Goal: Use online tool/utility: Utilize a website feature to perform a specific function

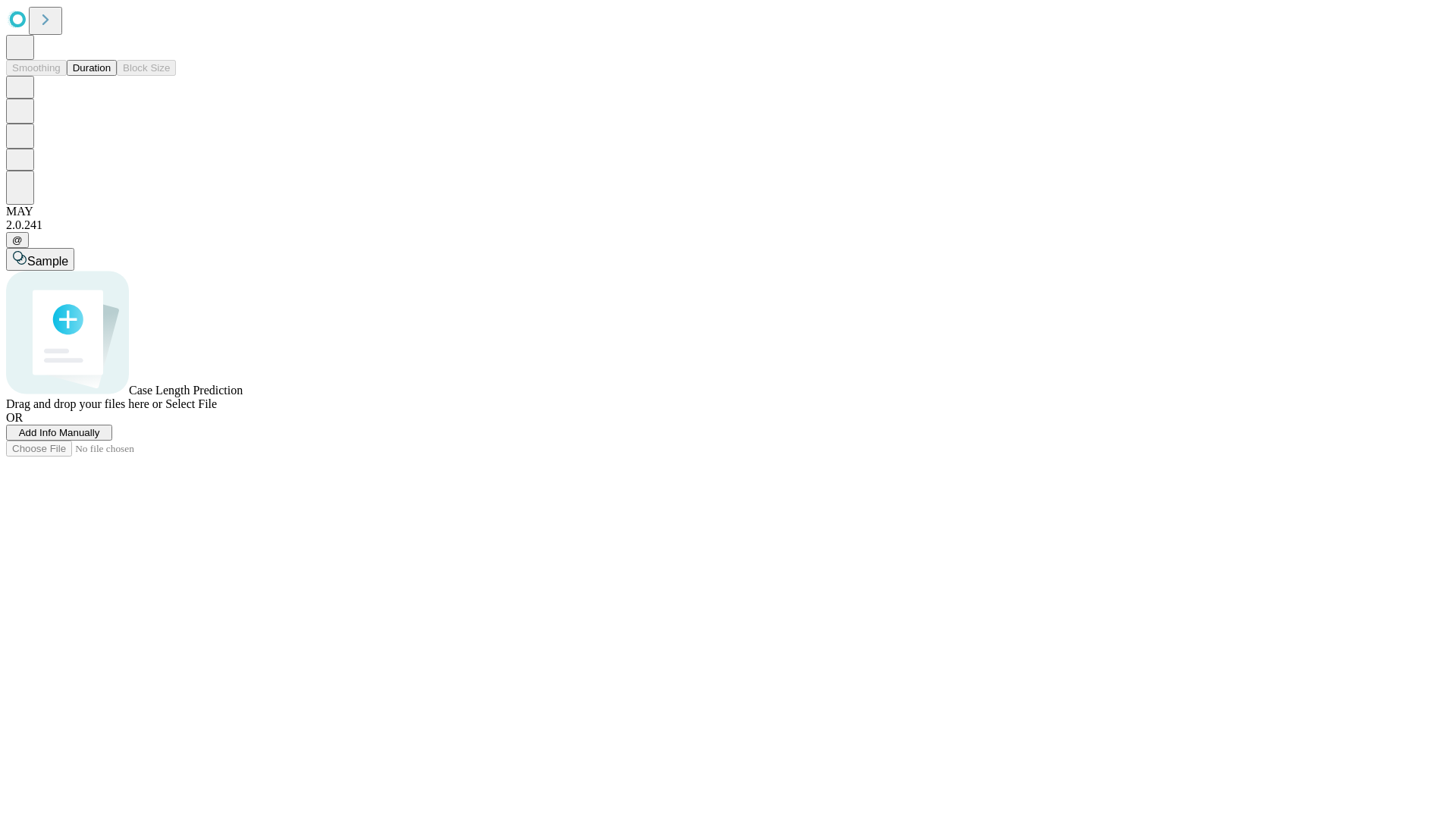
click at [110, 76] on button "Duration" at bounding box center [91, 67] width 50 height 16
click at [217, 410] on span "Select File" at bounding box center [191, 404] width 51 height 13
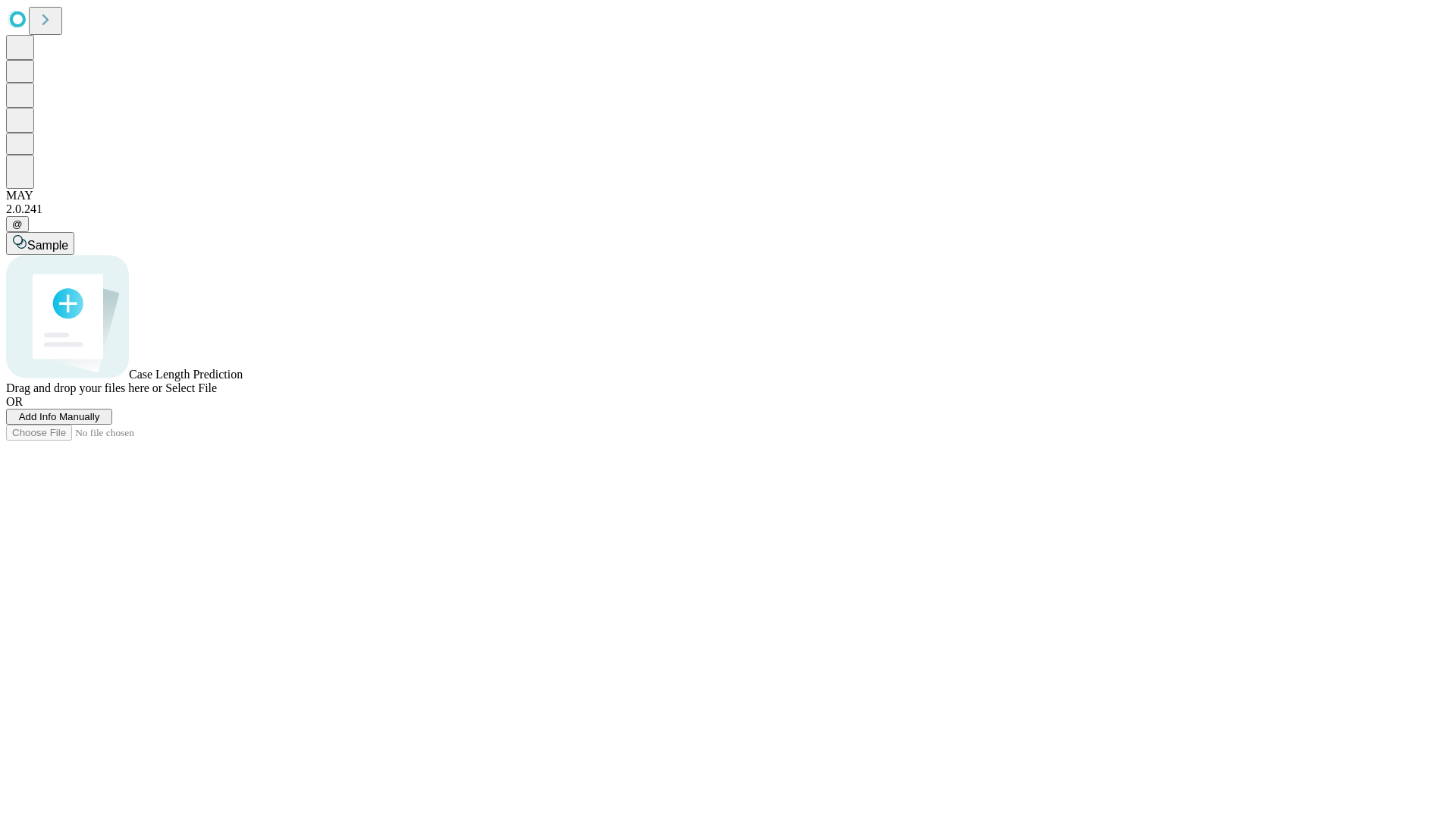
click at [217, 395] on span "Select File" at bounding box center [191, 388] width 51 height 13
